Goal: Information Seeking & Learning: Learn about a topic

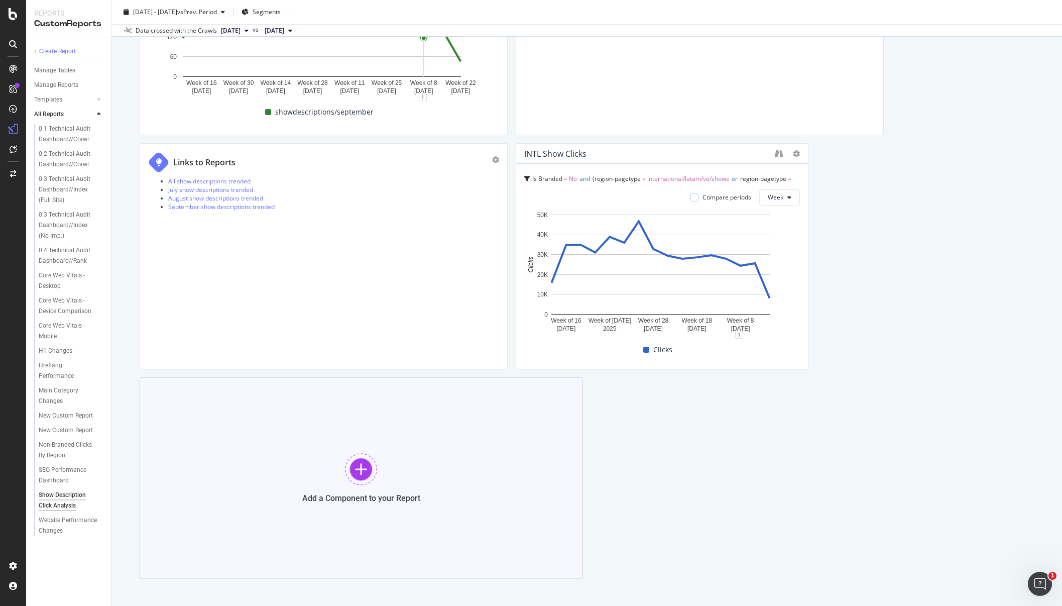
scroll to position [677, 0]
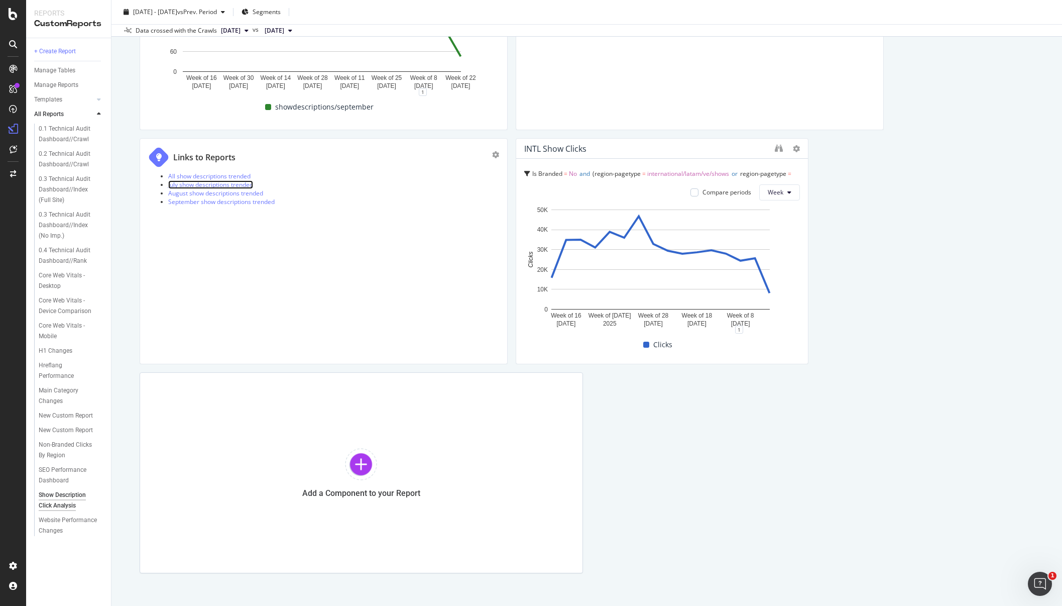
click at [230, 187] on link "July show descriptions trended" at bounding box center [210, 184] width 85 height 9
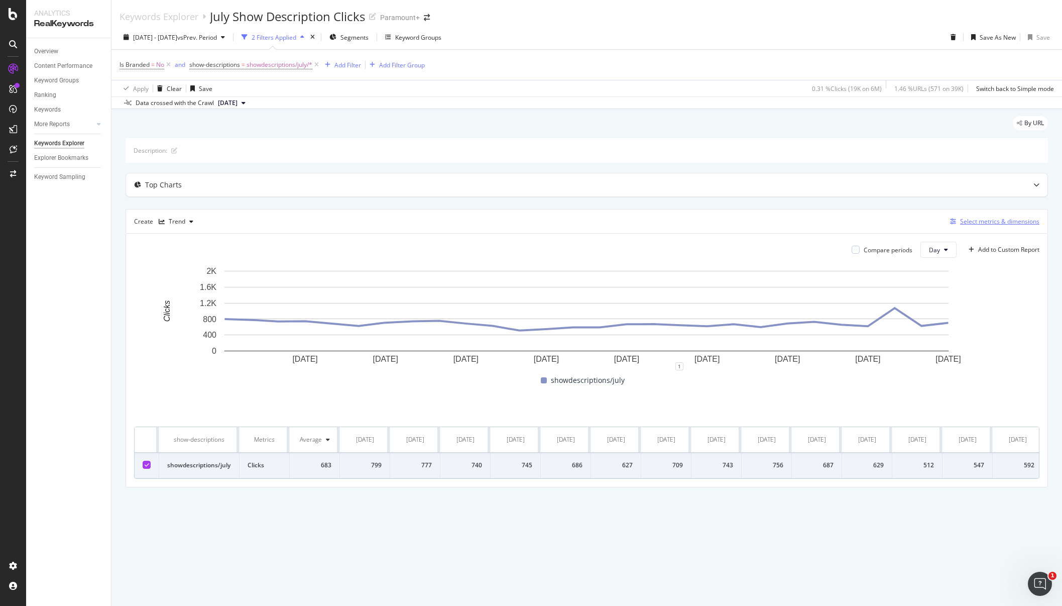
click at [963, 227] on div "Select metrics & dimensions" at bounding box center [992, 221] width 93 height 11
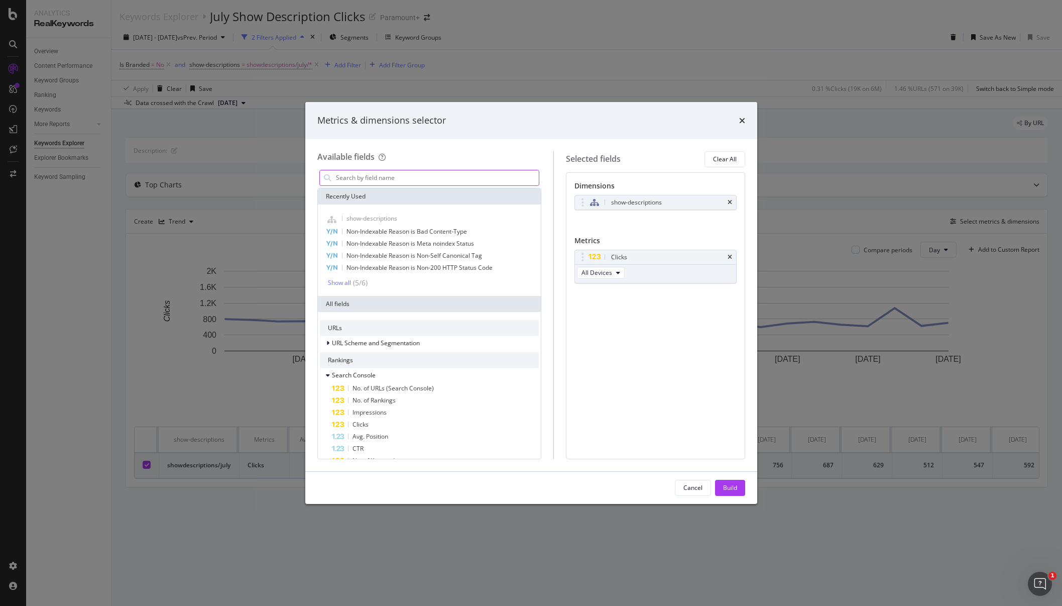
click at [393, 177] on input "modal" at bounding box center [437, 177] width 204 height 15
click at [366, 437] on span "Avg. Position" at bounding box center [371, 436] width 36 height 9
click at [724, 490] on div "Build" at bounding box center [730, 487] width 14 height 9
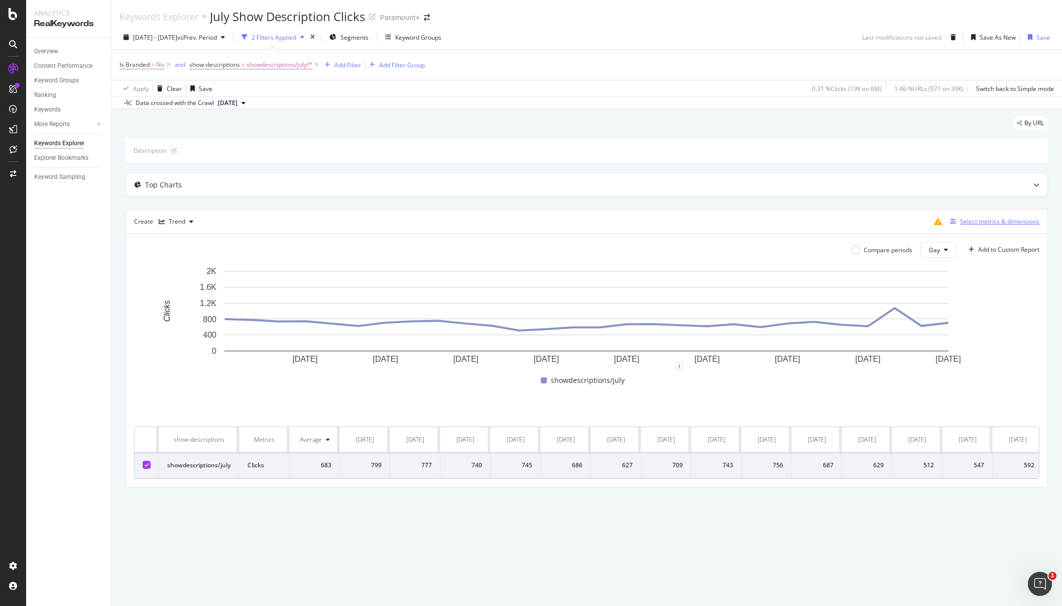
click at [992, 225] on div "Select metrics & dimensions" at bounding box center [999, 221] width 79 height 9
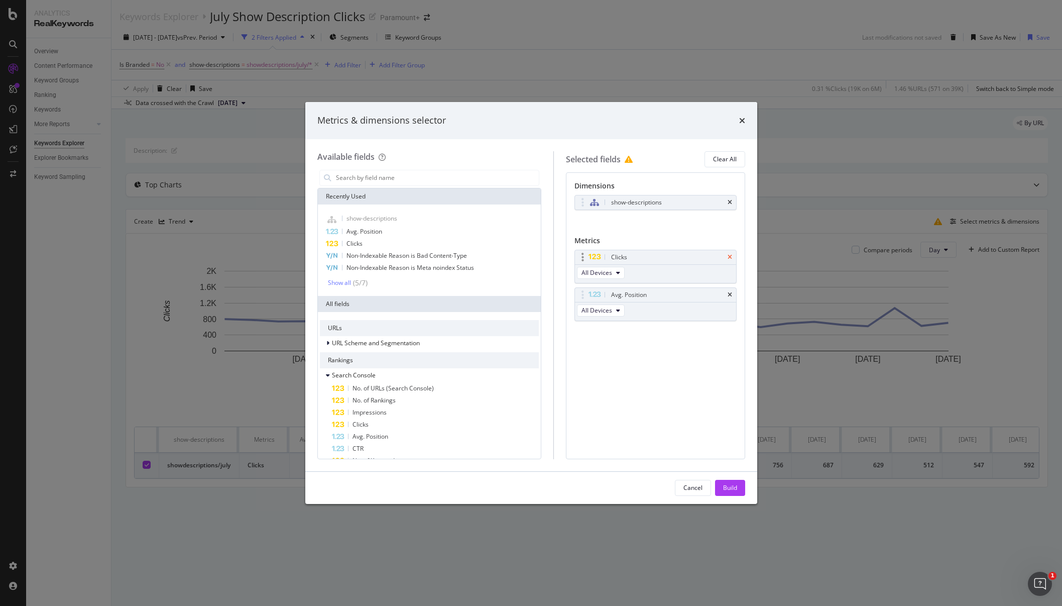
click at [730, 256] on icon "times" at bounding box center [730, 257] width 5 height 6
click at [735, 488] on div "Build" at bounding box center [730, 487] width 14 height 9
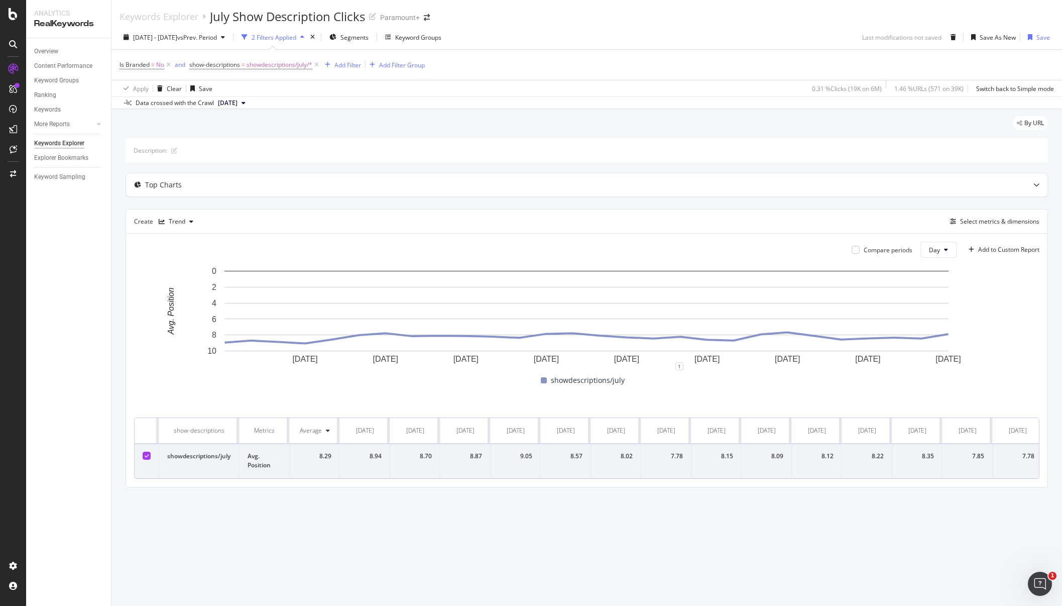
click at [528, 199] on div "Description: Top Charts Create Trend Select metrics & dimensions Compare period…" at bounding box center [587, 312] width 923 height 349
click at [177, 39] on span "[DATE] - [DATE]" at bounding box center [155, 37] width 44 height 9
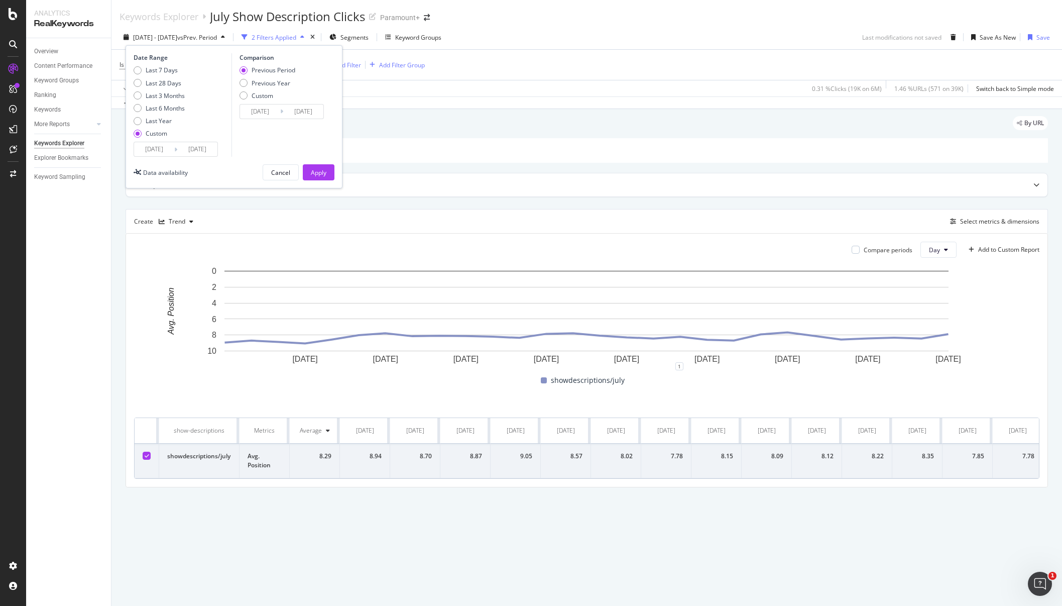
click at [177, 149] on div "[DATE] Navigate forward to interact with the calendar and select a date. Press …" at bounding box center [176, 149] width 84 height 15
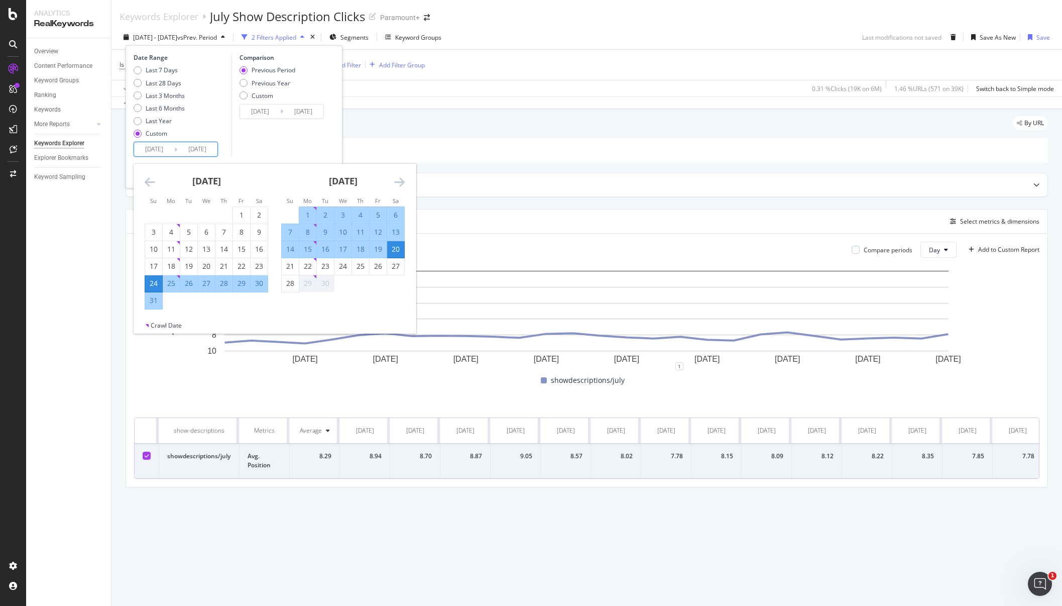
click at [147, 148] on input "[DATE]" at bounding box center [154, 149] width 40 height 14
click at [150, 184] on icon "Move backward to switch to the previous month." at bounding box center [150, 182] width 11 height 12
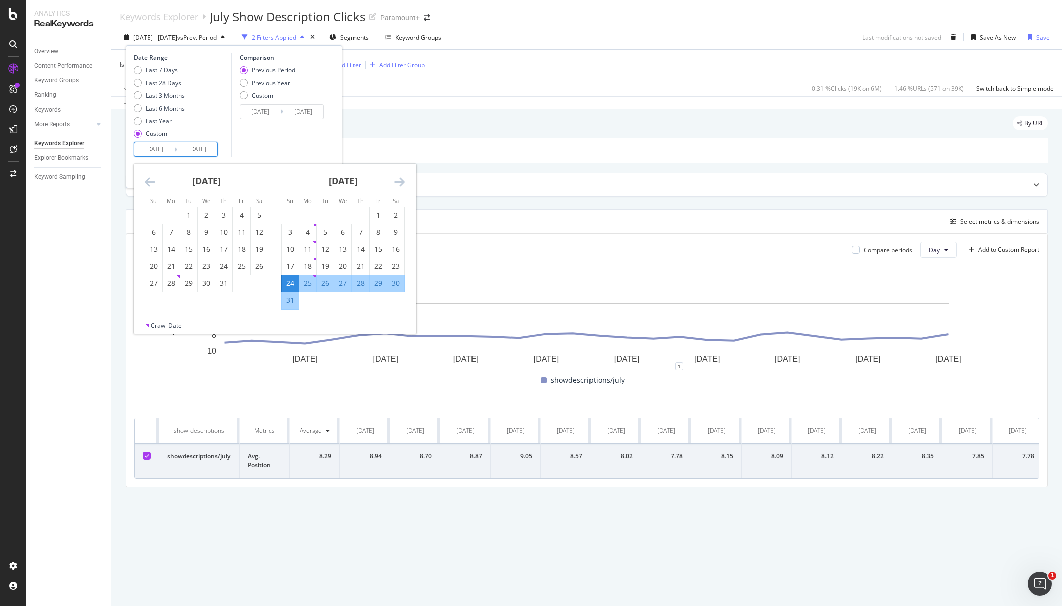
click at [151, 184] on icon "Move backward to switch to the previous month." at bounding box center [150, 182] width 11 height 12
click at [241, 236] on div "13" at bounding box center [241, 232] width 17 height 10
type input "[DATE]"
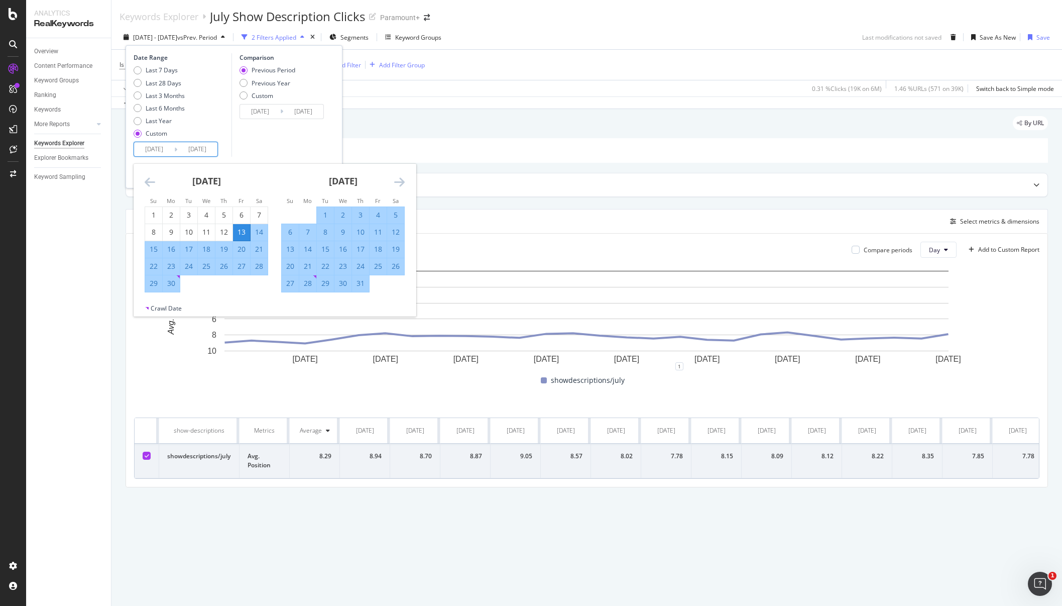
click at [145, 183] on icon "Move backward to switch to the previous month." at bounding box center [150, 182] width 11 height 12
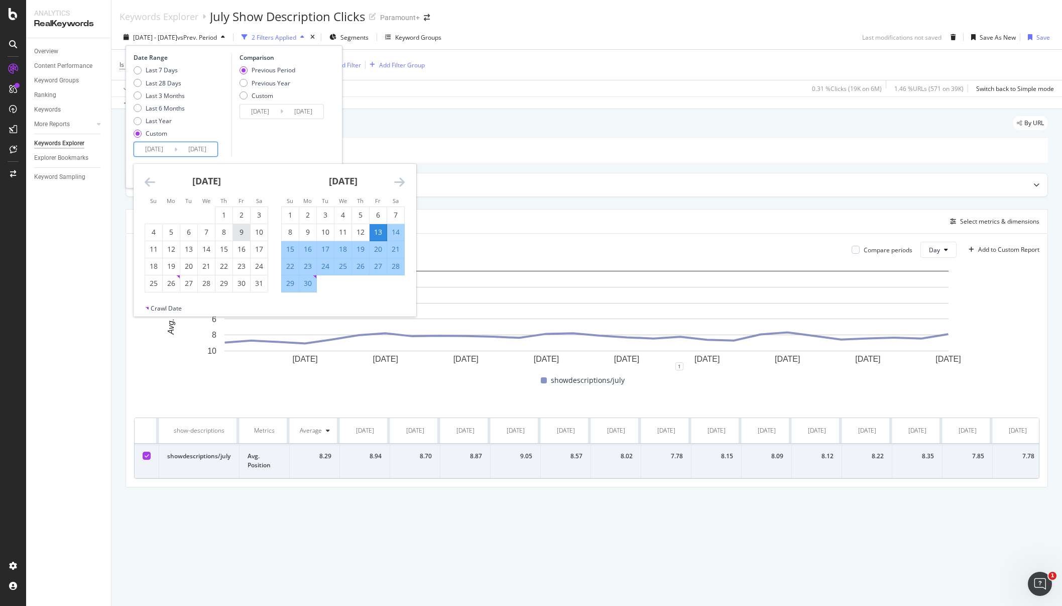
click at [241, 232] on div "9" at bounding box center [241, 232] width 17 height 10
type input "[DATE]"
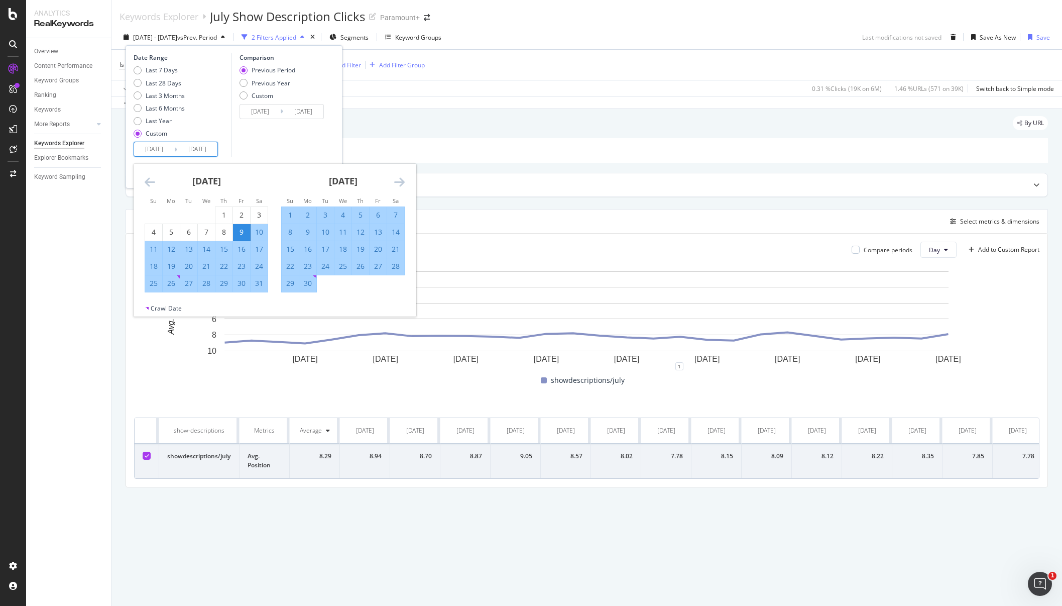
click at [282, 135] on div "Comparison Previous Period Previous Year Custom [DATE] Navigate forward to inte…" at bounding box center [279, 104] width 95 height 103
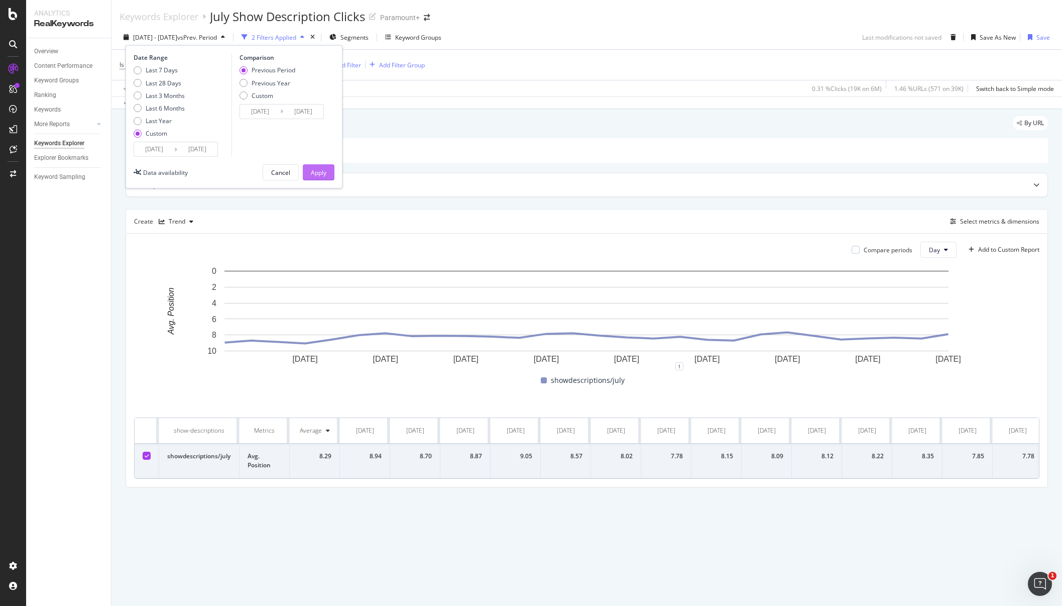
drag, startPoint x: 323, startPoint y: 174, endPoint x: 333, endPoint y: 183, distance: 13.5
click at [323, 174] on div "Apply" at bounding box center [319, 172] width 16 height 9
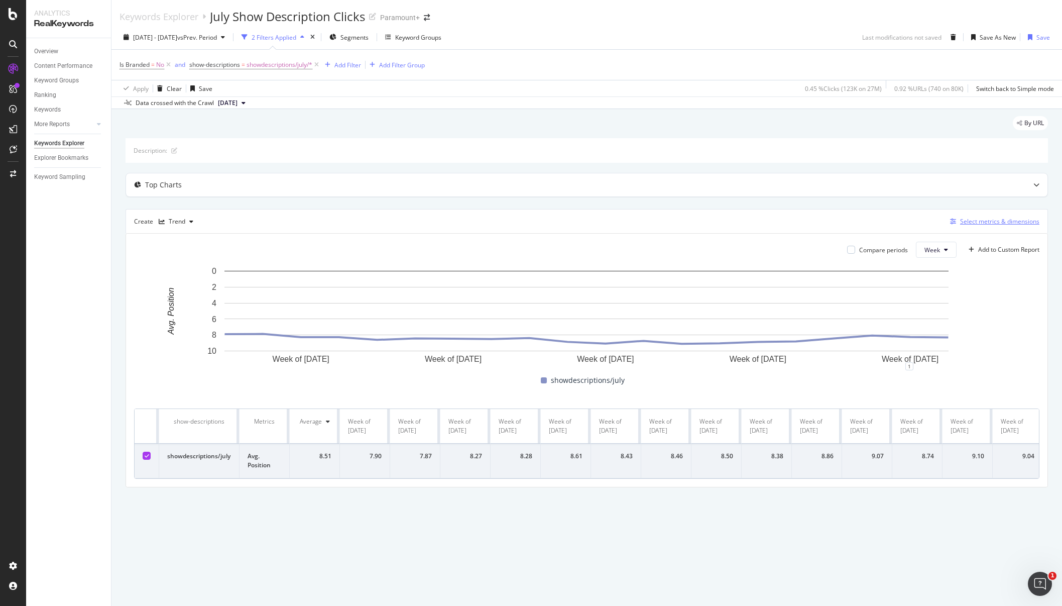
click at [987, 223] on div "Select metrics & dimensions" at bounding box center [999, 221] width 79 height 9
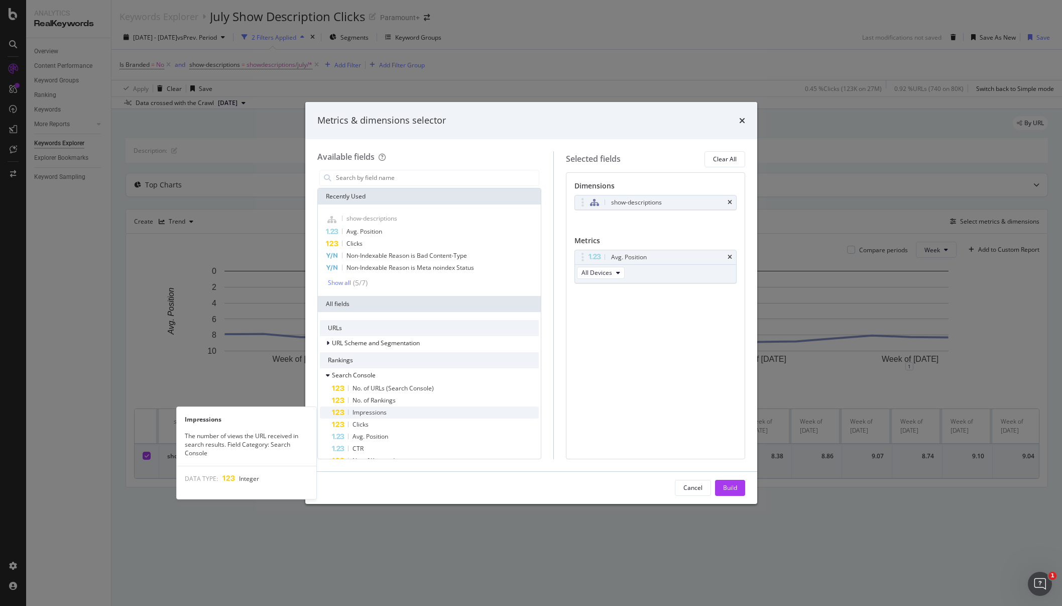
click at [388, 408] on div "Impressions" at bounding box center [435, 412] width 207 height 12
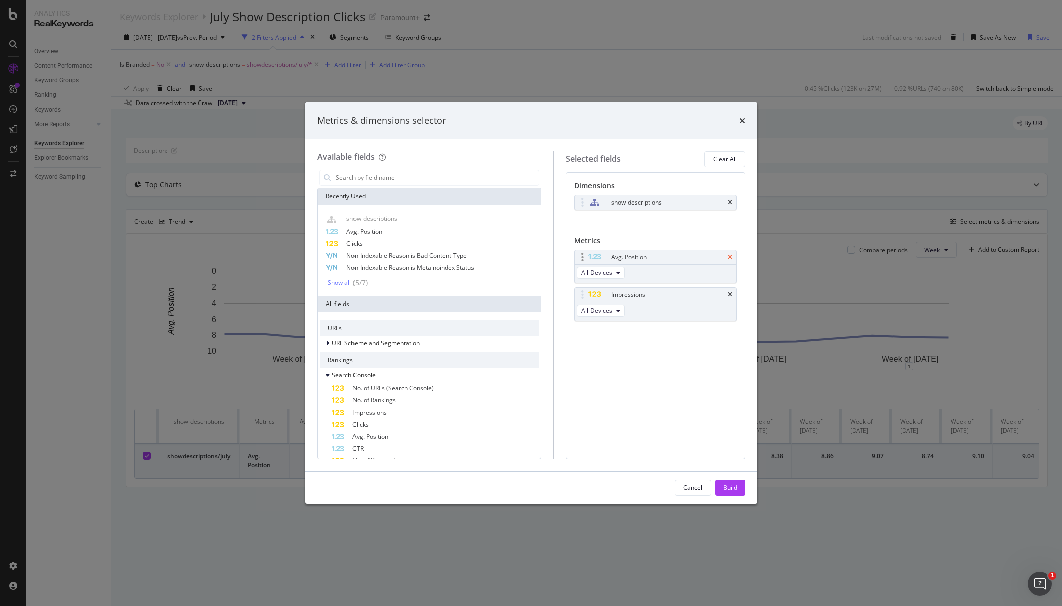
click at [730, 257] on icon "times" at bounding box center [730, 257] width 5 height 6
click at [732, 485] on div "Build" at bounding box center [730, 487] width 14 height 9
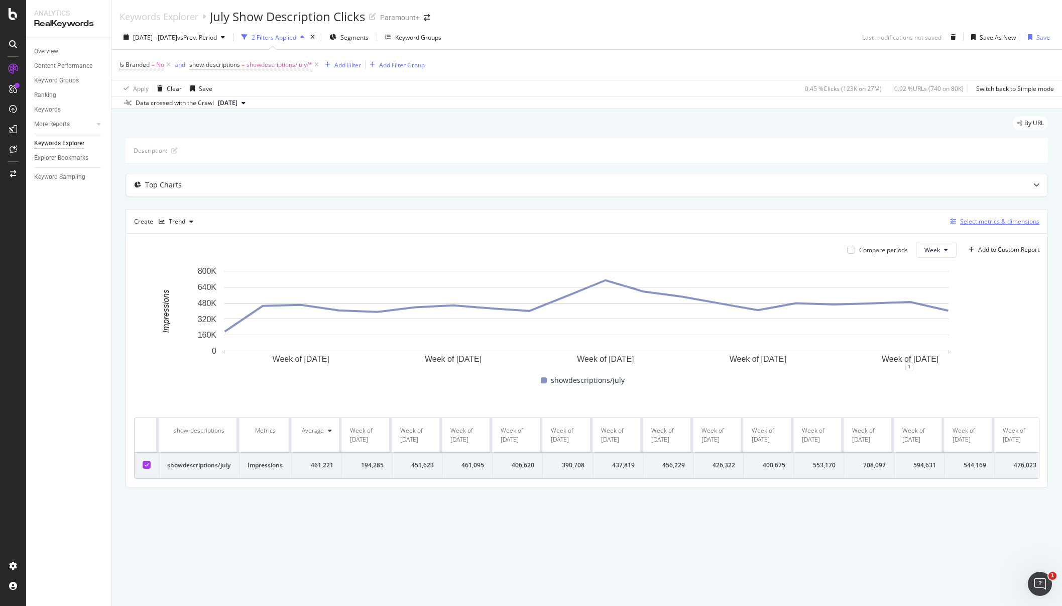
click at [988, 225] on div "Select metrics & dimensions" at bounding box center [999, 221] width 79 height 9
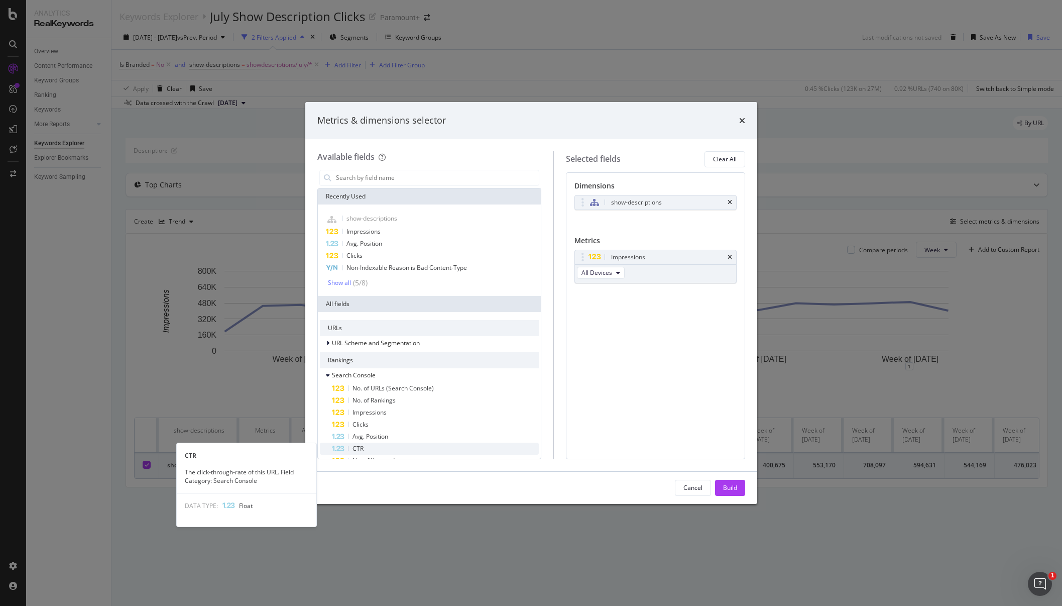
click at [369, 446] on div "CTR" at bounding box center [435, 449] width 207 height 12
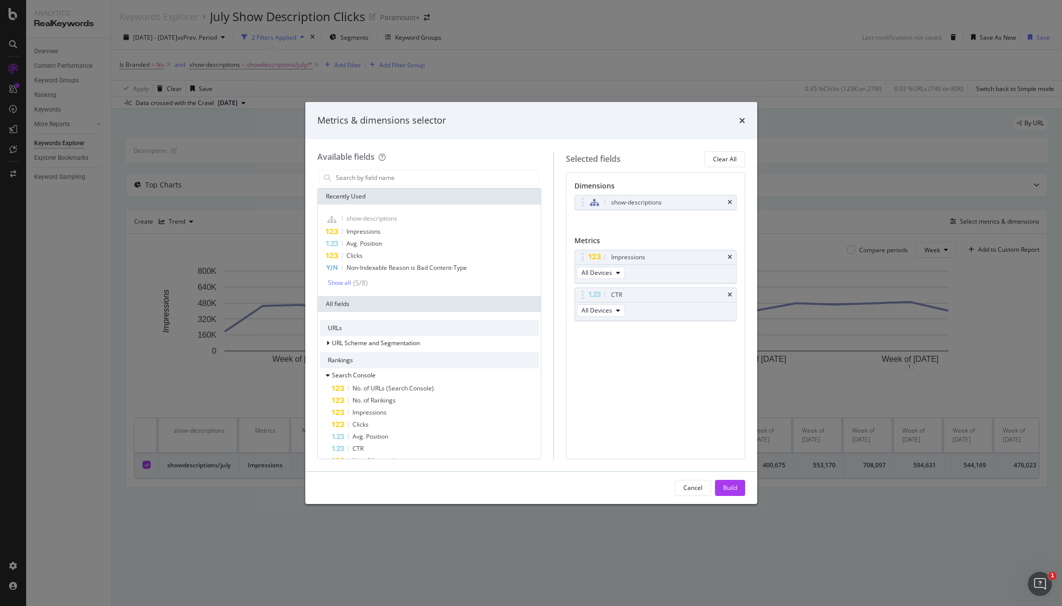
drag, startPoint x: 729, startPoint y: 256, endPoint x: 760, endPoint y: 375, distance: 123.0
click at [729, 256] on icon "times" at bounding box center [730, 257] width 5 height 6
click at [731, 490] on div "Build" at bounding box center [730, 487] width 14 height 9
